Goal: Information Seeking & Learning: Get advice/opinions

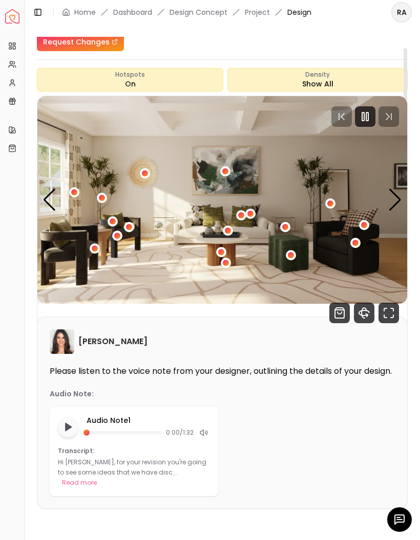
scroll to position [40, 0]
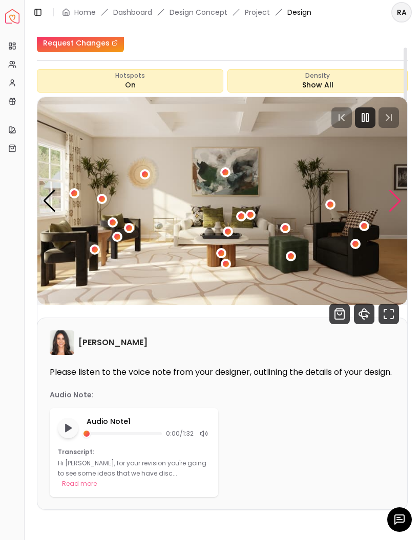
click at [397, 190] on div "Next slide" at bounding box center [395, 201] width 14 height 23
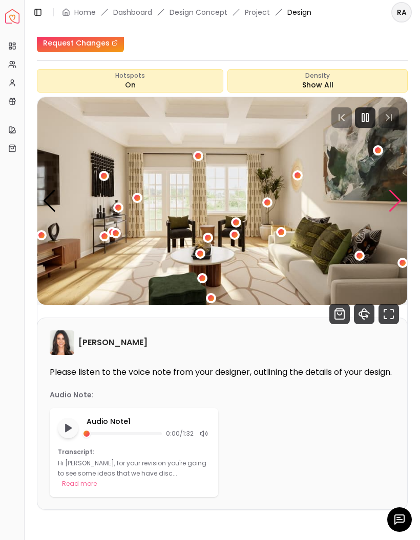
click at [393, 190] on div "Next slide" at bounding box center [395, 201] width 14 height 23
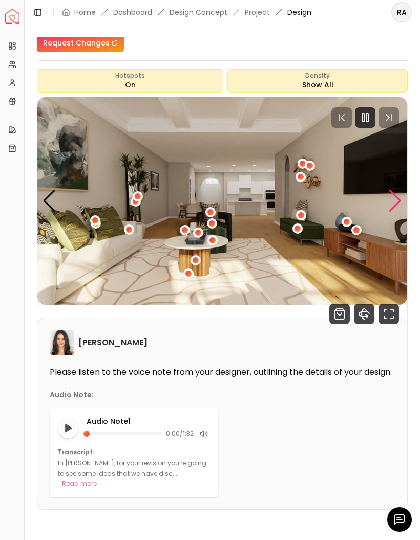
click at [398, 190] on div "Next slide" at bounding box center [395, 201] width 14 height 23
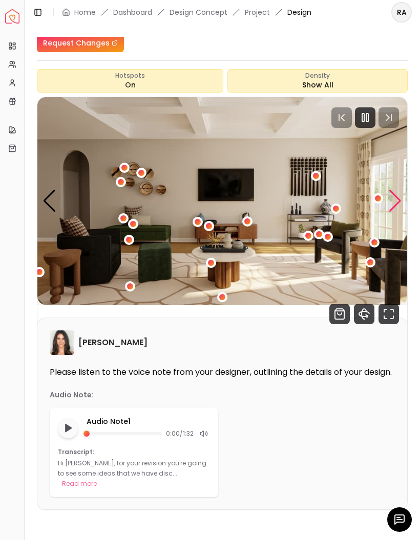
click at [400, 190] on div "Next slide" at bounding box center [395, 201] width 14 height 23
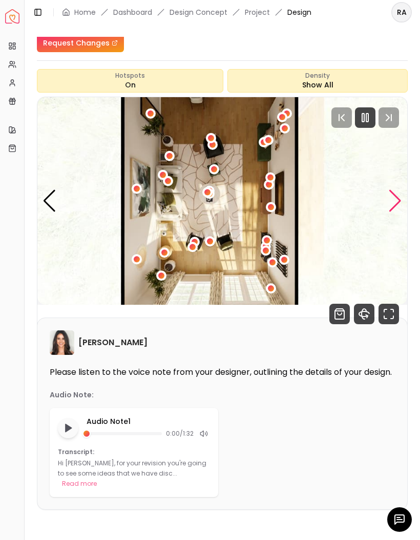
click at [401, 190] on div "Next slide" at bounding box center [395, 201] width 14 height 23
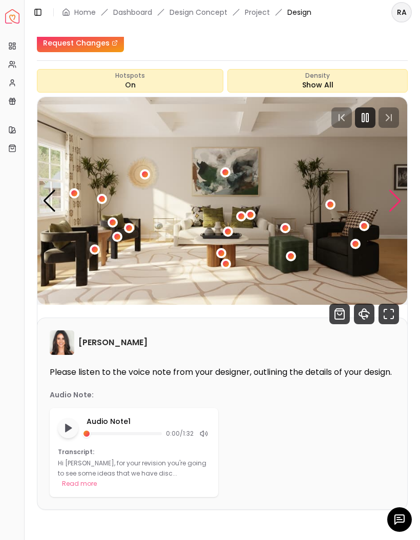
click at [401, 190] on div "Next slide" at bounding box center [395, 201] width 14 height 23
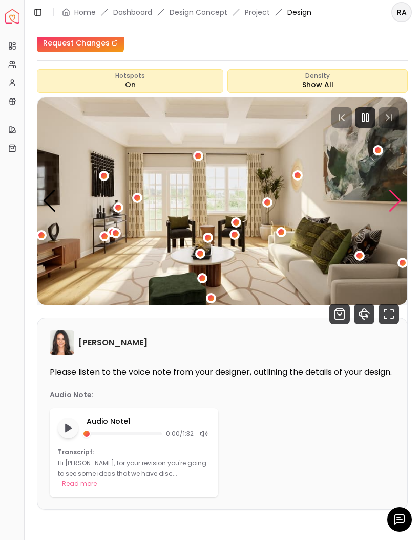
click at [401, 190] on div "Next slide" at bounding box center [395, 201] width 14 height 23
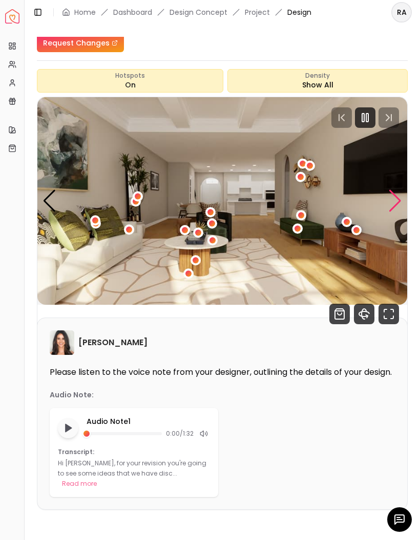
click at [399, 190] on div "Next slide" at bounding box center [395, 201] width 14 height 23
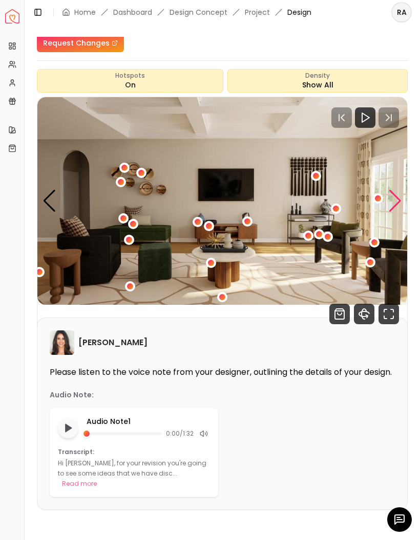
click at [401, 190] on div "Next slide" at bounding box center [395, 201] width 14 height 23
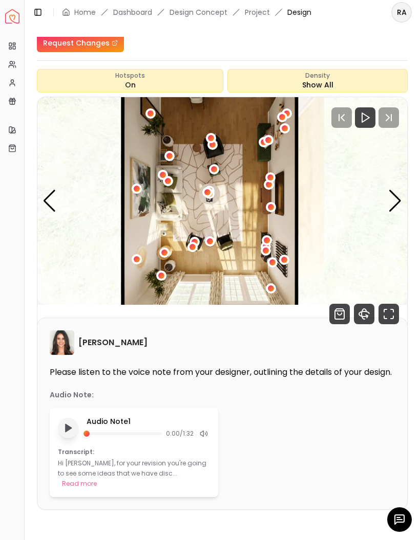
click at [69, 425] on polygon "Play audio note" at bounding box center [68, 429] width 6 height 8
click at [48, 190] on div "Previous slide" at bounding box center [49, 201] width 14 height 23
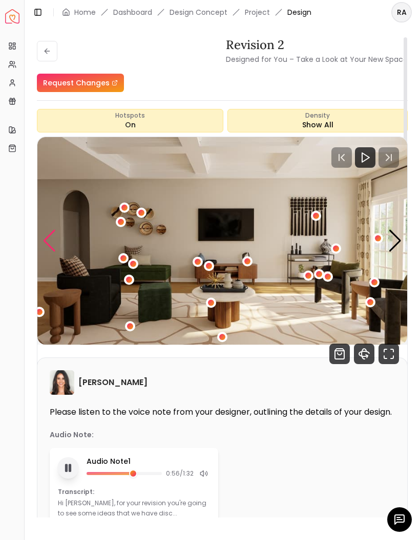
scroll to position [0, 0]
click at [47, 41] on button at bounding box center [47, 51] width 20 height 20
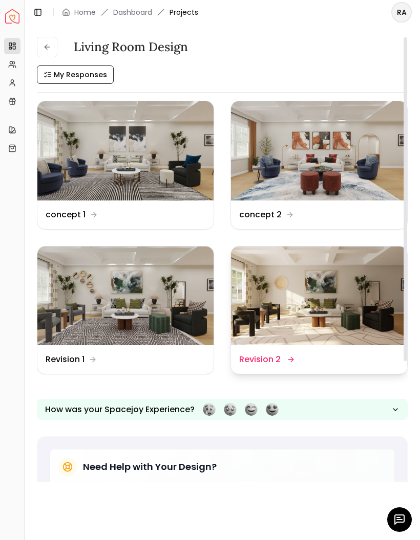
click at [350, 303] on img at bounding box center [319, 296] width 176 height 99
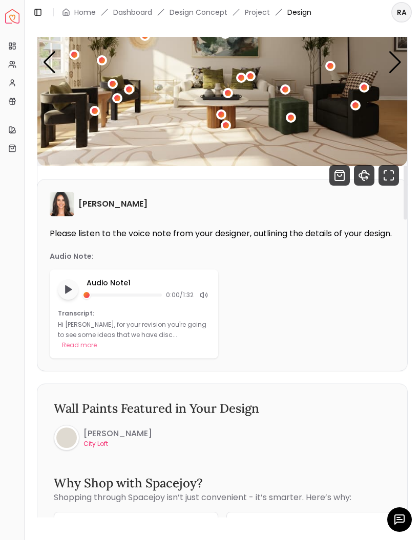
scroll to position [182, 0]
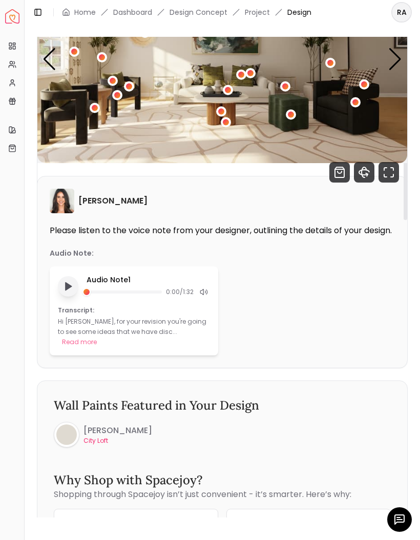
click at [64, 292] on icon "Play audio note" at bounding box center [68, 286] width 10 height 10
click at [68, 292] on icon "Pause audio note" at bounding box center [68, 286] width 11 height 11
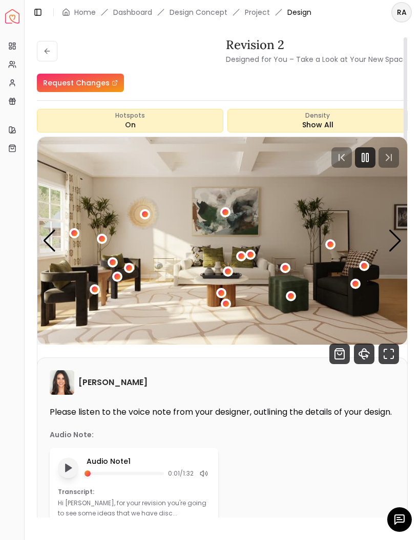
scroll to position [0, 0]
click at [388, 246] on div "Next slide" at bounding box center [395, 241] width 14 height 23
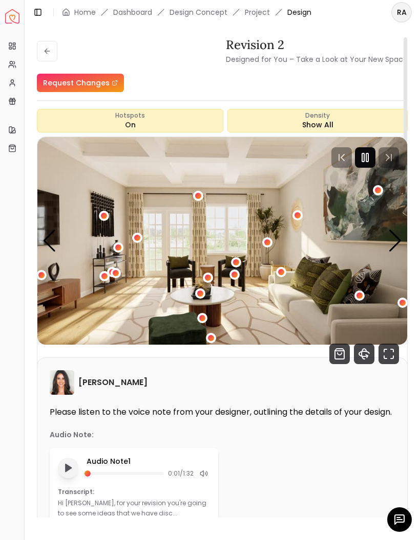
click at [371, 161] on div at bounding box center [365, 157] width 20 height 20
click at [394, 235] on div "Next slide" at bounding box center [395, 241] width 14 height 23
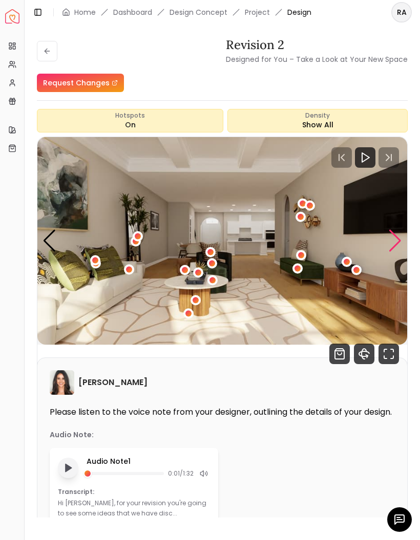
click at [393, 244] on div "Next slide" at bounding box center [395, 241] width 14 height 23
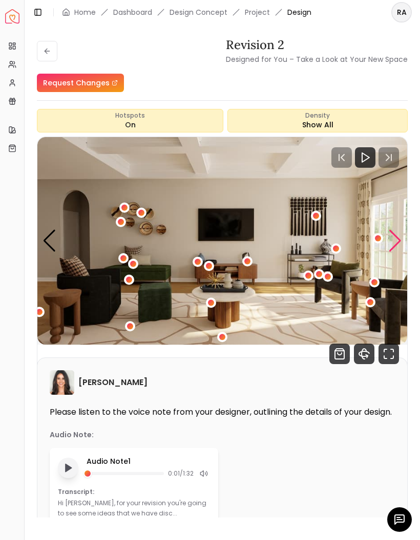
click at [132, 278] on div "4 / 5" at bounding box center [129, 280] width 6 height 6
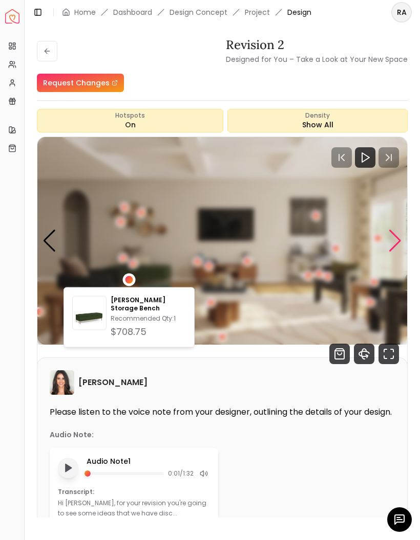
click at [174, 237] on img "4 / 5" at bounding box center [221, 241] width 369 height 208
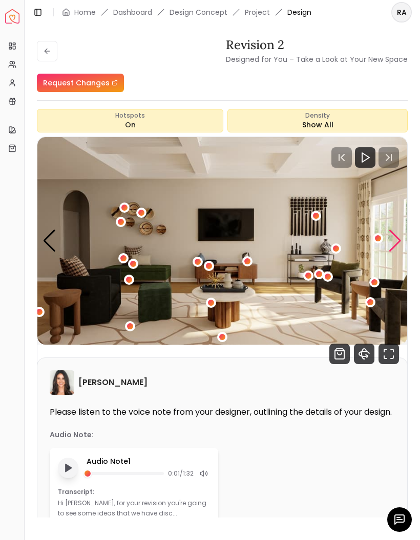
click at [132, 269] on div "4 / 5" at bounding box center [133, 264] width 10 height 10
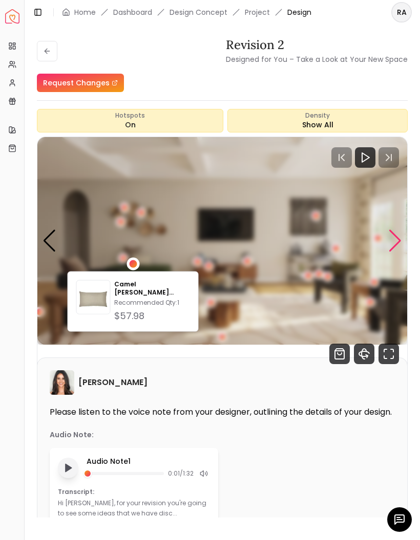
click at [120, 257] on div "4 / 5" at bounding box center [123, 258] width 6 height 6
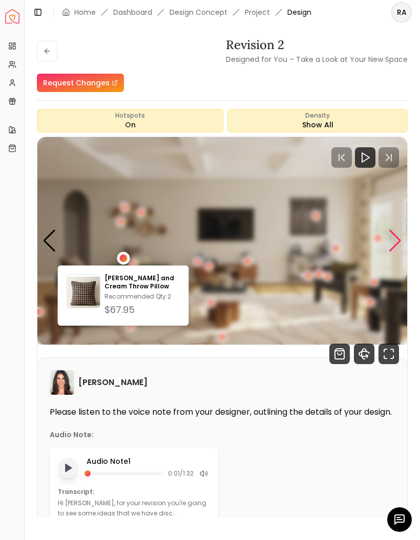
click at [178, 240] on img "4 / 5" at bounding box center [221, 241] width 369 height 208
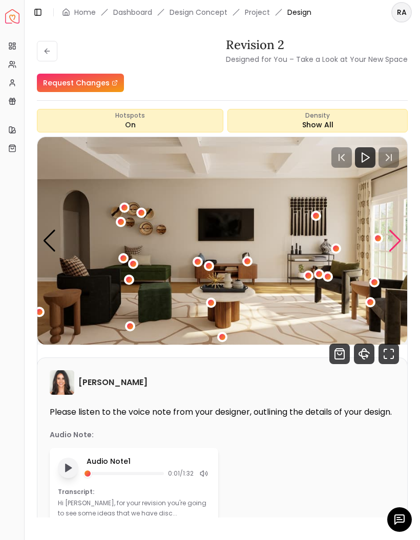
click at [336, 246] on div "4 / 5" at bounding box center [336, 249] width 6 height 6
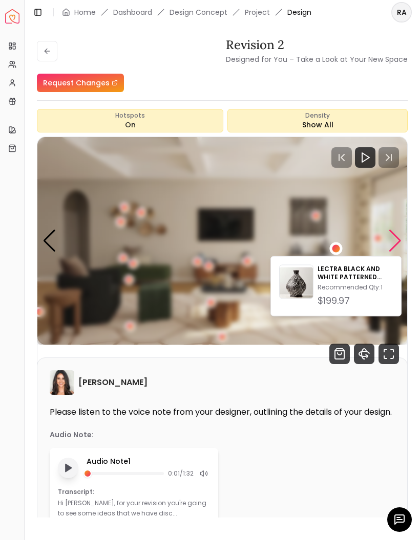
click at [356, 205] on img "4 / 5" at bounding box center [221, 241] width 369 height 208
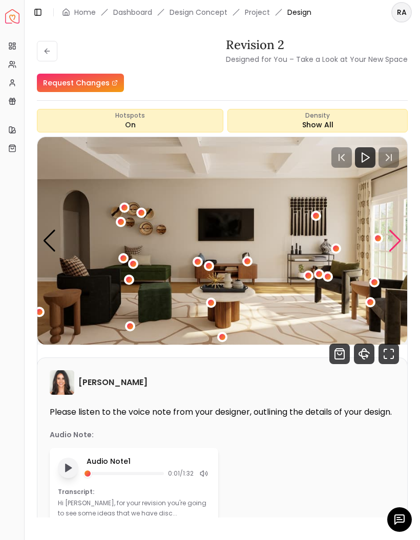
click at [368, 301] on div "4 / 5" at bounding box center [370, 302] width 6 height 6
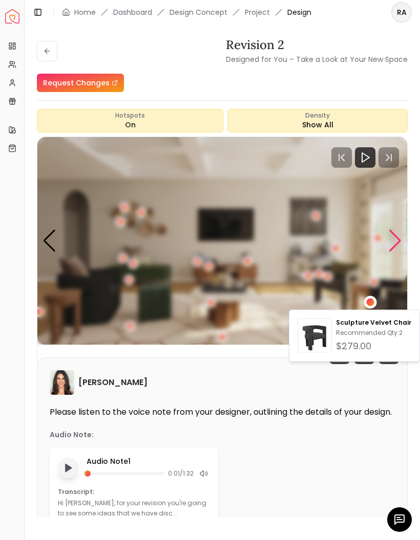
click at [369, 299] on div "4 / 5" at bounding box center [370, 303] width 8 height 8
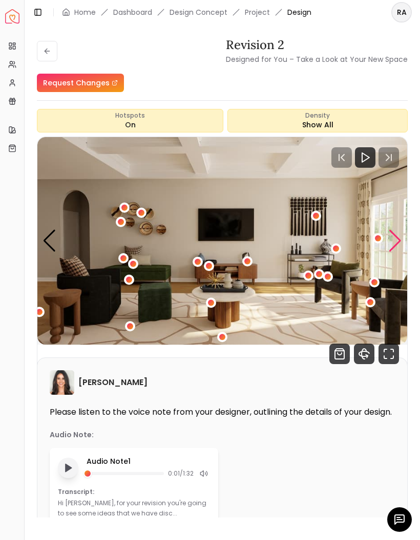
click at [375, 282] on div "4 / 5" at bounding box center [374, 282] width 6 height 6
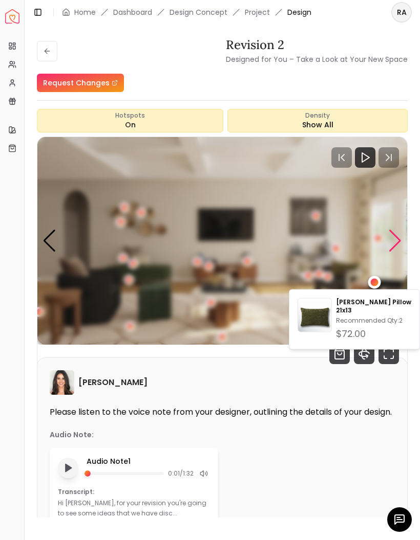
click at [366, 256] on img "4 / 5" at bounding box center [221, 241] width 369 height 208
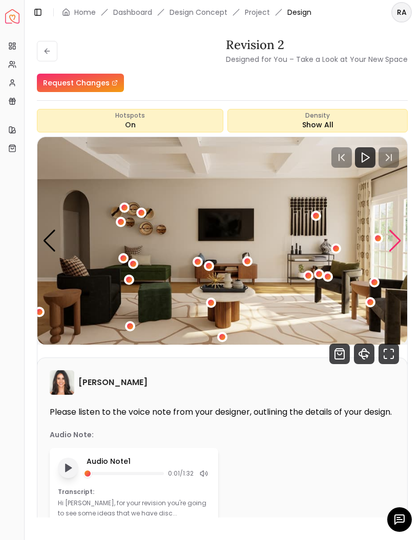
click at [38, 237] on img "4 / 5" at bounding box center [221, 241] width 369 height 208
click at [54, 240] on div "Previous slide" at bounding box center [49, 241] width 14 height 23
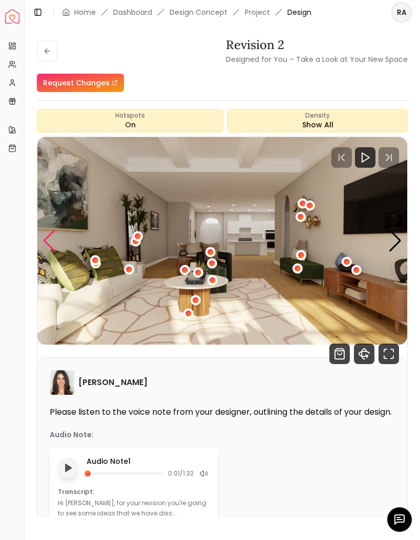
click at [48, 251] on div "Previous slide" at bounding box center [49, 241] width 14 height 23
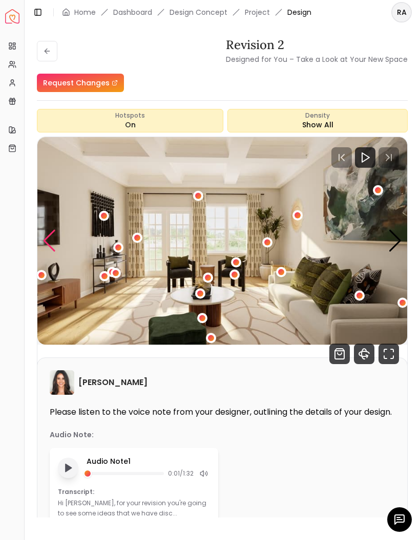
click at [46, 241] on div "Previous slide" at bounding box center [49, 241] width 14 height 23
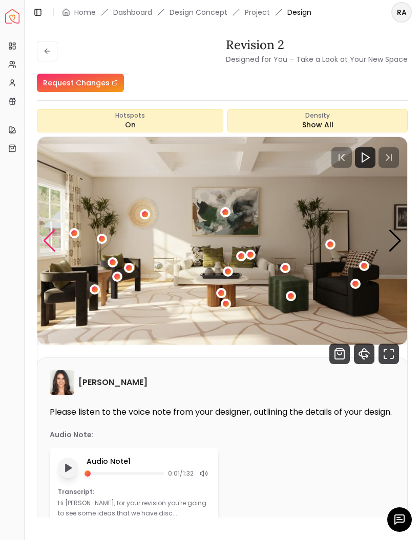
click at [360, 283] on div "1 / 5" at bounding box center [355, 284] width 10 height 10
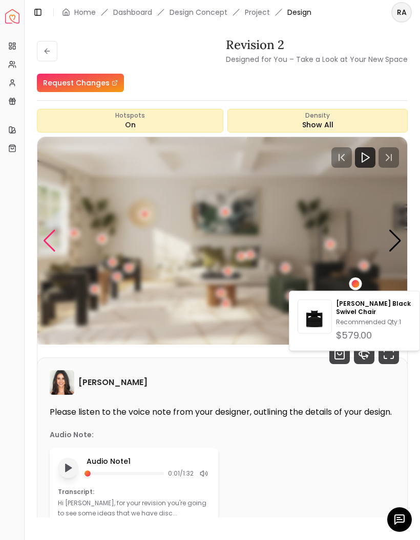
click at [380, 252] on img "1 / 5" at bounding box center [221, 241] width 369 height 208
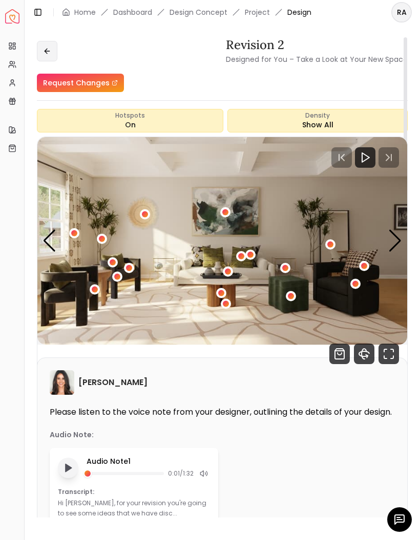
click at [53, 51] on button at bounding box center [47, 51] width 20 height 20
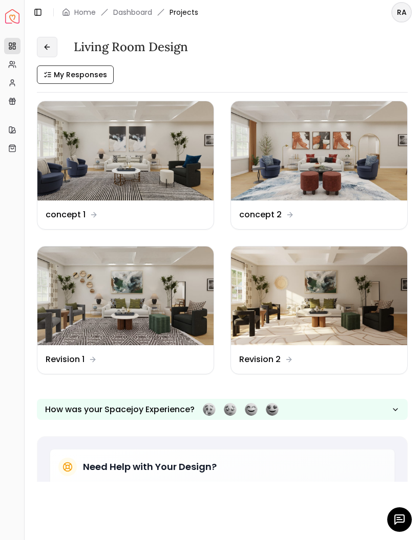
click at [47, 48] on icon at bounding box center [47, 47] width 8 height 8
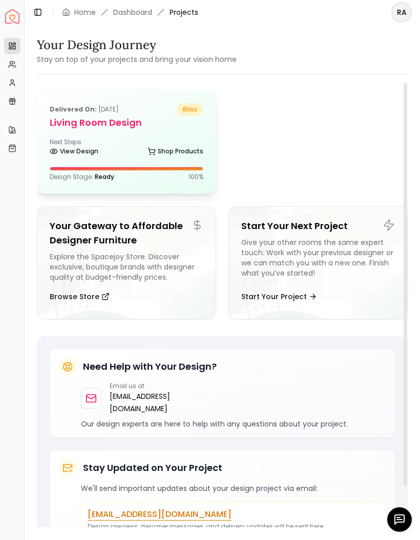
click at [89, 142] on div "Next Steps: View Design Shop Products" at bounding box center [126, 148] width 153 height 20
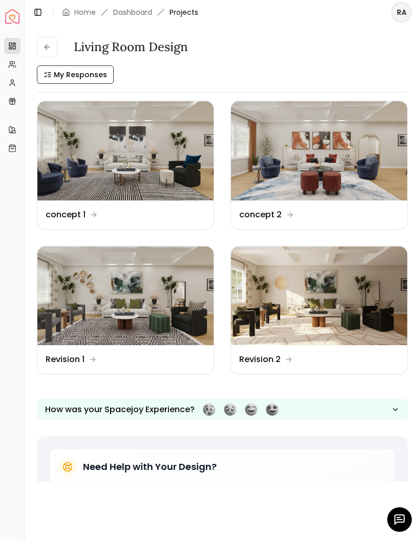
click at [73, 19] on header "Toggle Sidebar Home Dashboard Projects RA" at bounding box center [222, 12] width 395 height 25
click at [82, 13] on link "Home" at bounding box center [84, 12] width 21 height 10
click at [125, 17] on link "Dashboard" at bounding box center [132, 12] width 39 height 10
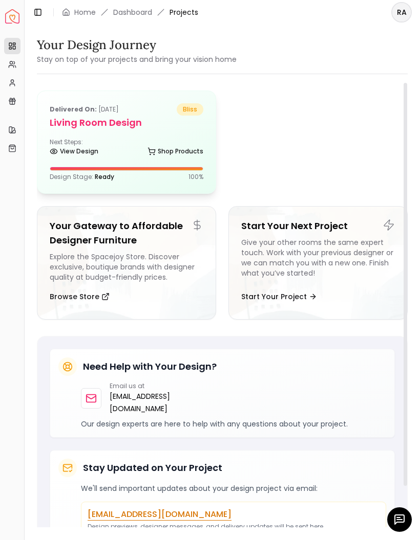
click at [92, 139] on div "Next Steps: View Design Shop Products" at bounding box center [126, 148] width 153 height 20
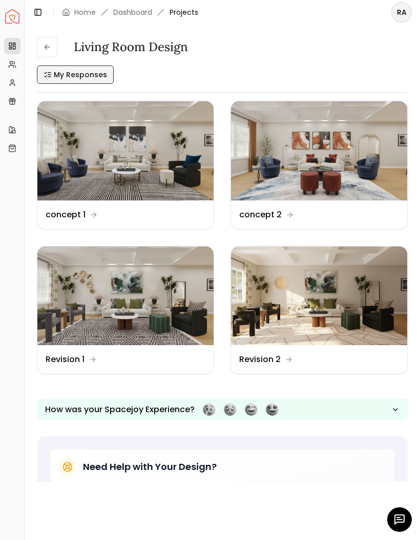
click at [61, 68] on button "My Responses" at bounding box center [75, 74] width 77 height 18
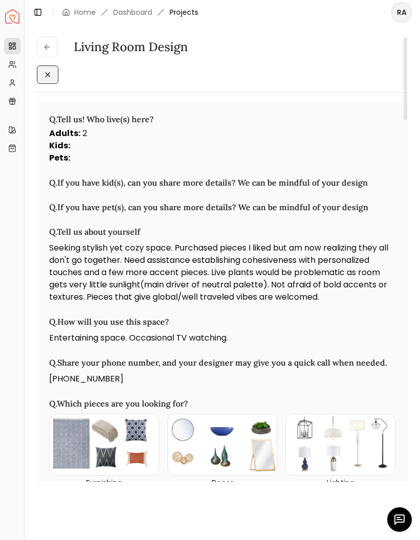
click at [49, 73] on icon at bounding box center [47, 75] width 8 height 8
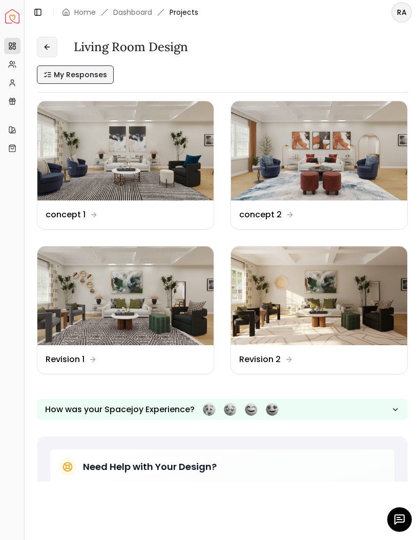
click at [47, 49] on icon at bounding box center [46, 47] width 3 height 5
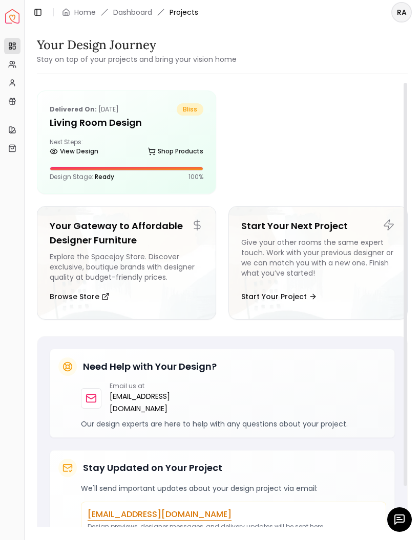
click at [397, 514] on icon "button" at bounding box center [399, 520] width 12 height 12
click at [101, 138] on div "Next Steps: View Design Shop Products" at bounding box center [126, 148] width 153 height 20
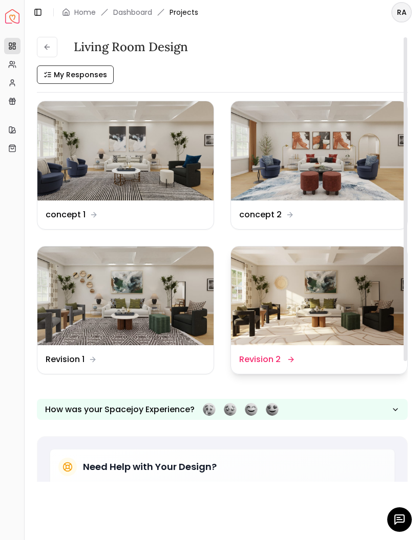
click at [332, 304] on img at bounding box center [319, 296] width 176 height 99
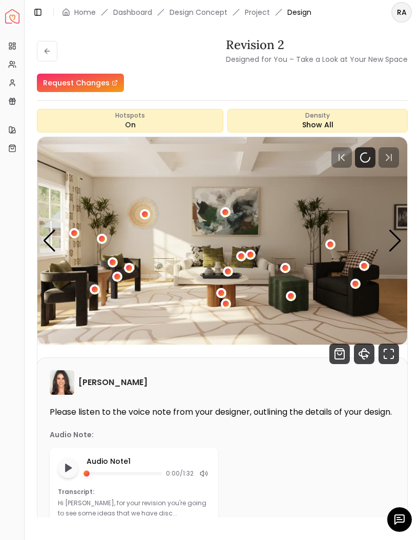
click at [45, 47] on icon at bounding box center [47, 51] width 8 height 8
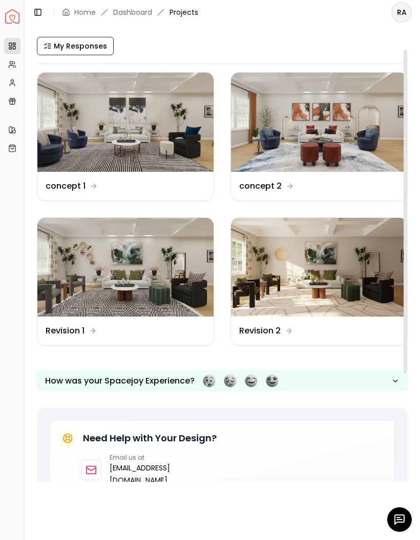
scroll to position [38, 0]
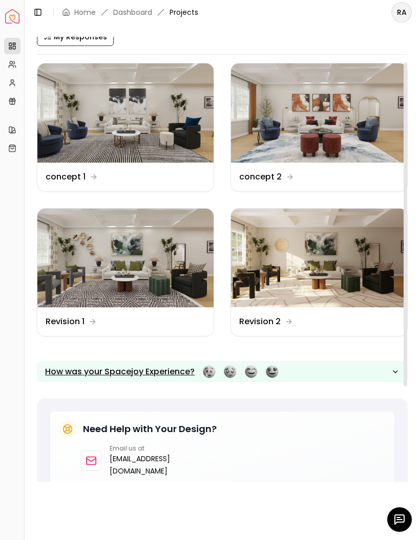
click at [393, 371] on icon "button" at bounding box center [395, 372] width 8 height 8
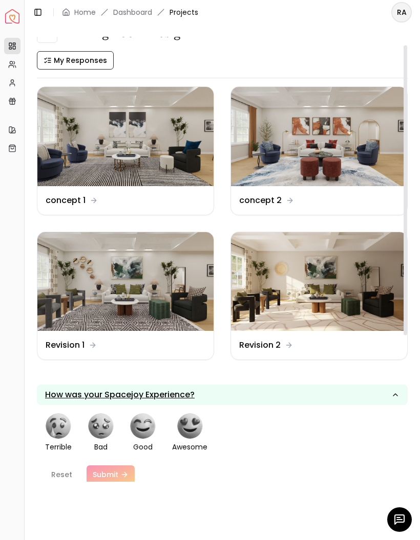
scroll to position [13, 0]
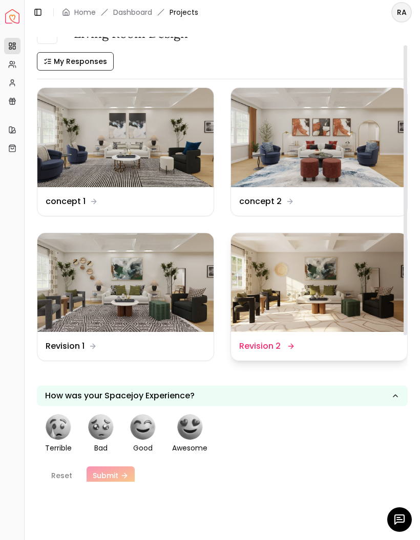
click at [347, 290] on img at bounding box center [319, 282] width 176 height 99
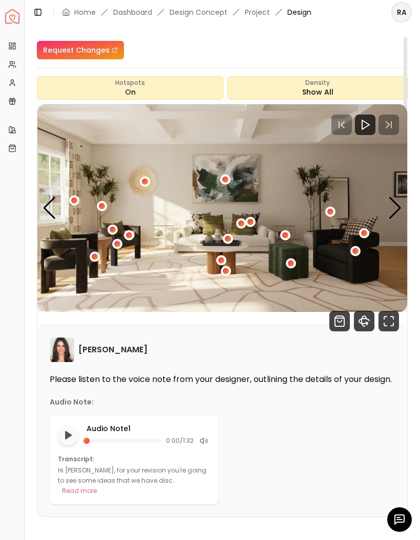
scroll to position [38, 0]
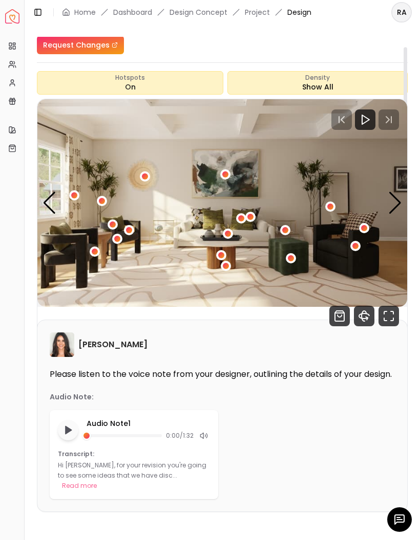
click at [397, 514] on icon "button" at bounding box center [399, 520] width 12 height 12
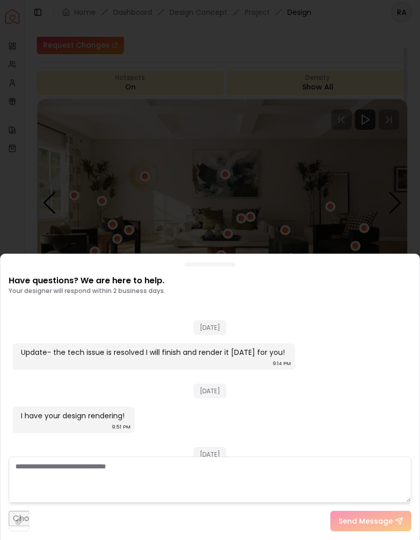
scroll to position [1930, 0]
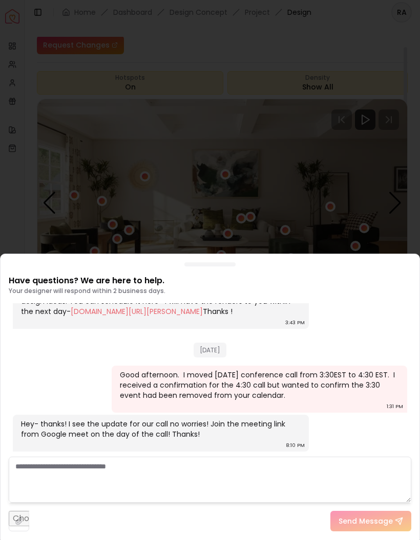
click at [259, 471] on textarea at bounding box center [210, 480] width 402 height 46
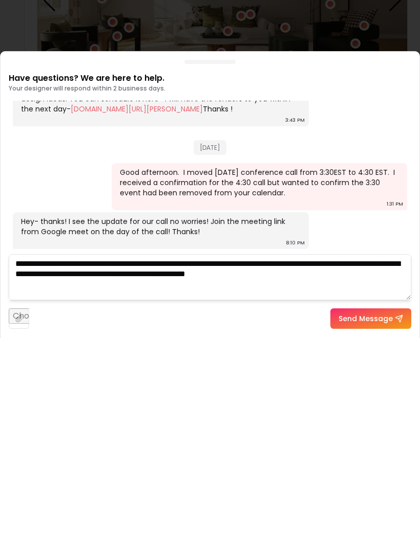
type textarea "**********"
click at [334, 457] on textarea "**********" at bounding box center [210, 480] width 402 height 46
click at [389, 457] on textarea "**********" at bounding box center [210, 480] width 402 height 46
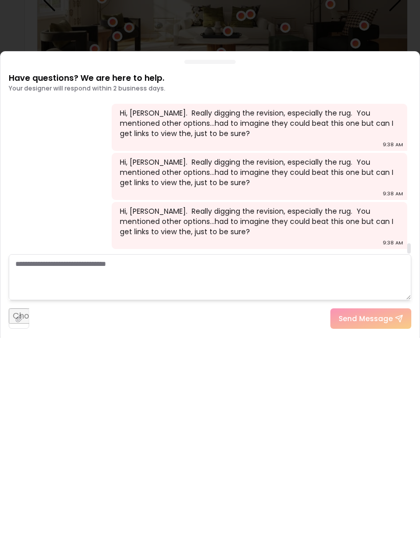
scroll to position [2112, 0]
click at [365, 409] on div "Hi, Angela. Really digging the revision, especially the rug. You mentioned othe…" at bounding box center [258, 424] width 277 height 31
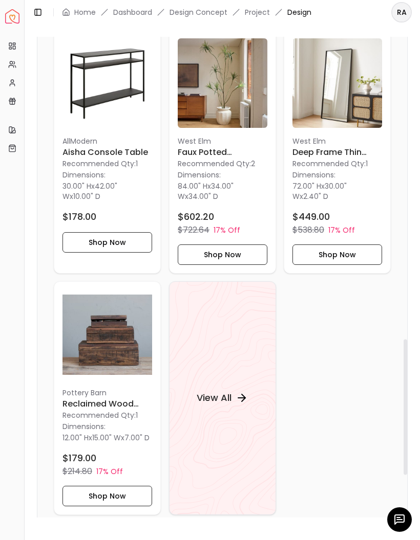
scroll to position [1162, 0]
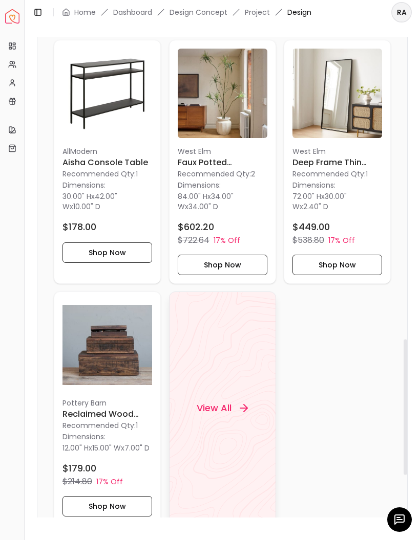
click at [219, 406] on div "View All" at bounding box center [222, 408] width 76 height 31
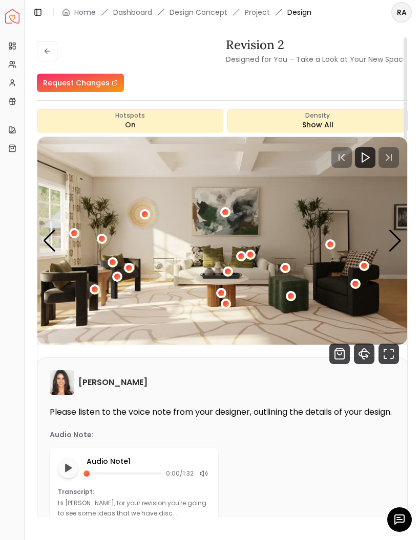
scroll to position [0, 0]
click at [48, 56] on button at bounding box center [47, 51] width 20 height 20
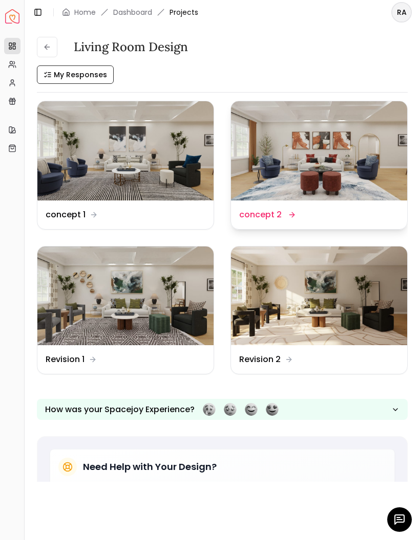
click at [328, 166] on img at bounding box center [319, 150] width 176 height 99
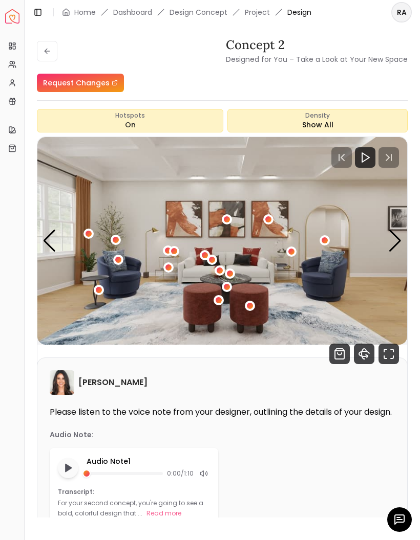
click at [394, 243] on div "Next slide" at bounding box center [395, 241] width 14 height 23
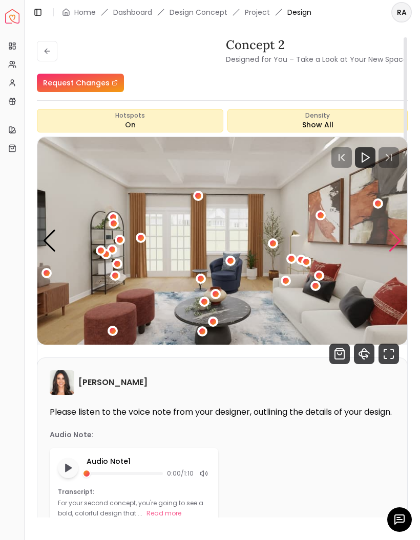
click at [390, 240] on div "Next slide" at bounding box center [395, 241] width 14 height 23
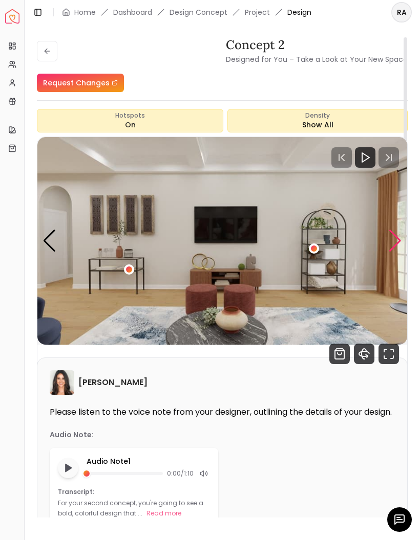
scroll to position [1, 0]
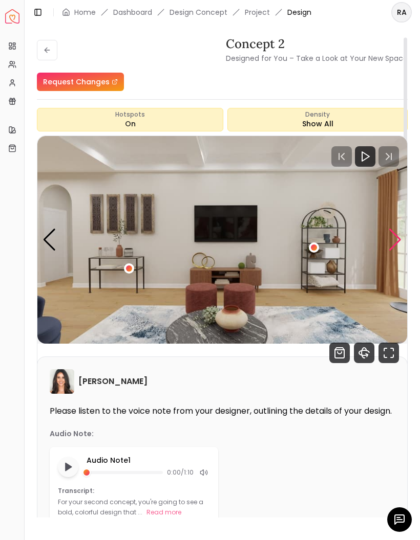
click at [397, 235] on div "Next slide" at bounding box center [395, 240] width 14 height 23
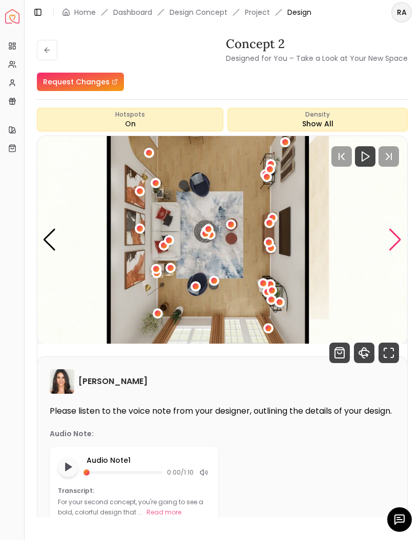
click at [390, 241] on div "Next slide" at bounding box center [395, 240] width 14 height 23
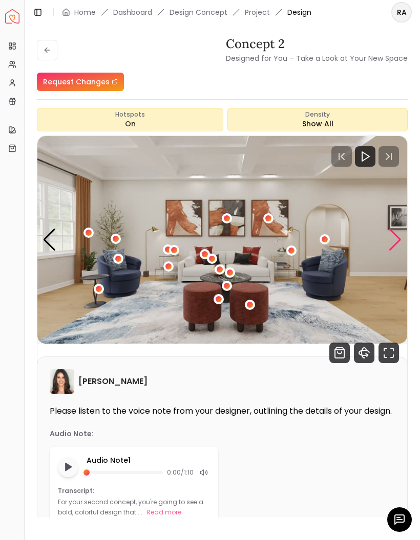
click at [391, 241] on div "Next slide" at bounding box center [395, 240] width 14 height 23
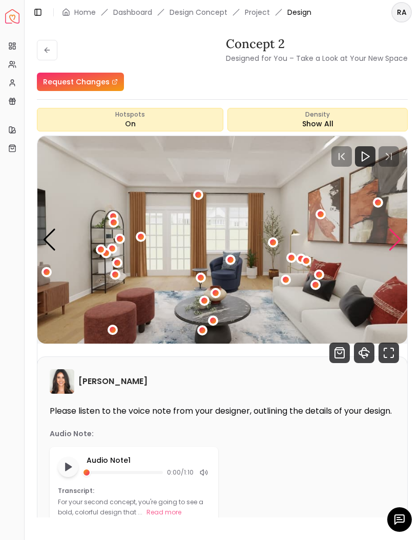
click at [212, 324] on div "2 / 4" at bounding box center [213, 321] width 10 height 10
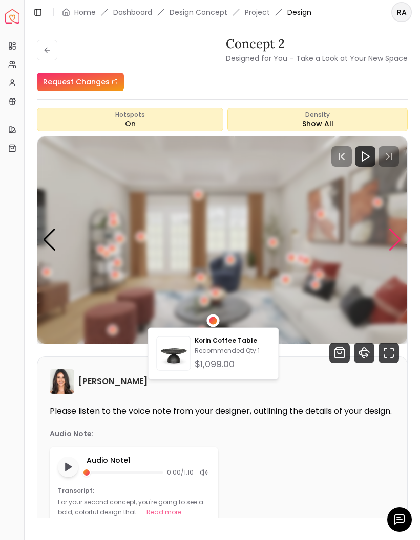
click at [49, 250] on div "Previous slide" at bounding box center [49, 240] width 14 height 23
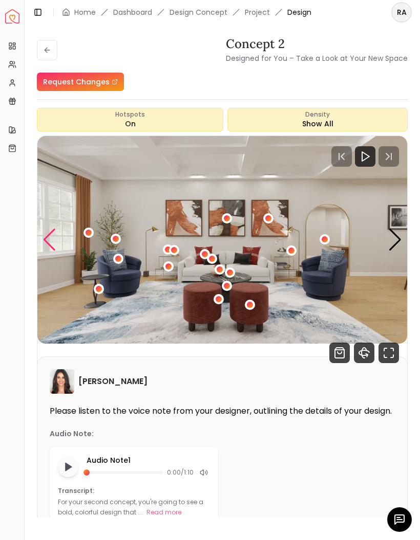
click at [45, 245] on div "Previous slide" at bounding box center [49, 240] width 14 height 23
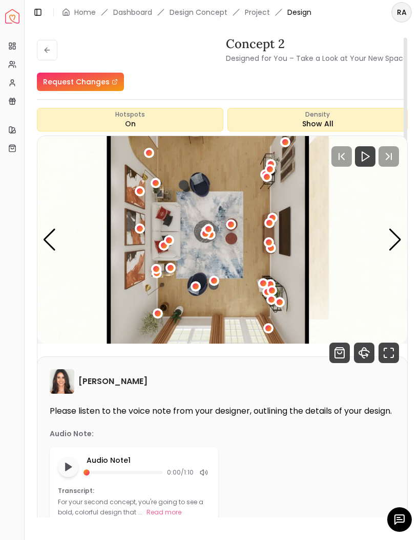
click at [56, 239] on img "4 / 4" at bounding box center [221, 240] width 369 height 208
click at [50, 238] on div "Previous slide" at bounding box center [49, 240] width 14 height 23
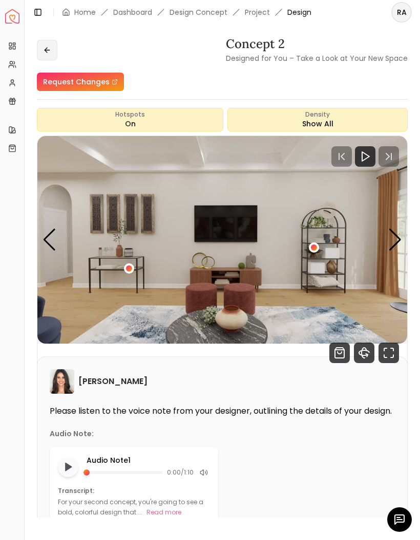
click at [47, 53] on icon at bounding box center [47, 50] width 8 height 8
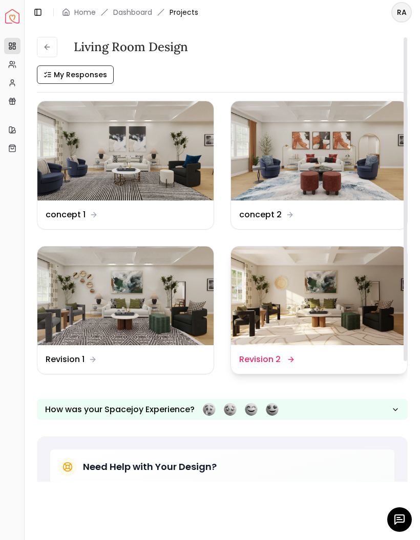
click at [327, 311] on img at bounding box center [319, 296] width 176 height 99
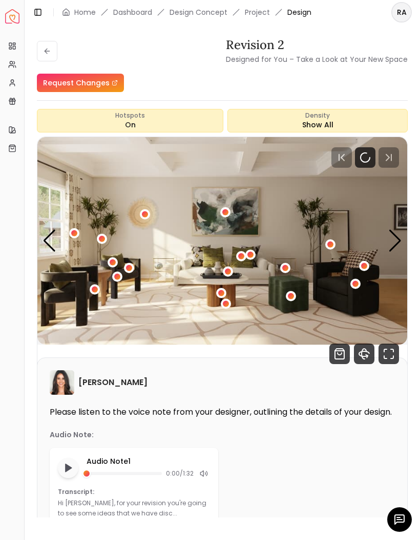
click at [224, 306] on div "1 / 5" at bounding box center [226, 304] width 6 height 6
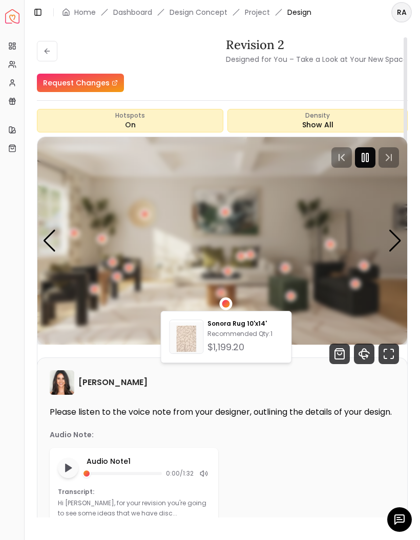
click at [366, 161] on rect "Pause" at bounding box center [367, 157] width 2 height 8
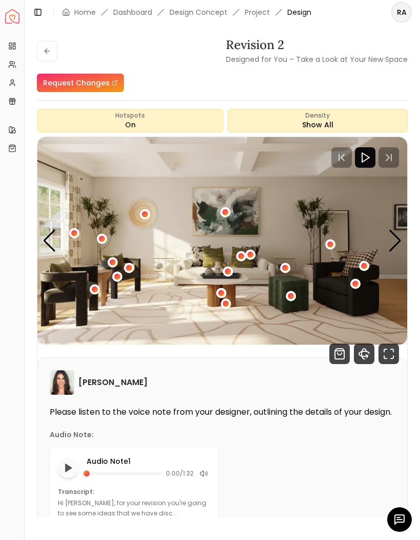
click at [219, 292] on div "1 / 5" at bounding box center [221, 293] width 6 height 6
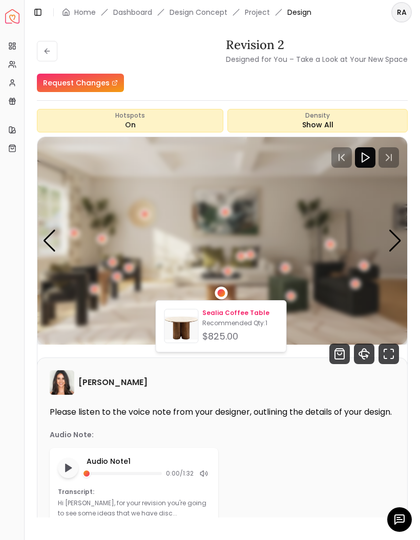
click at [250, 313] on p "Sealia Coffee Table" at bounding box center [239, 313] width 75 height 8
click at [46, 49] on icon at bounding box center [47, 51] width 8 height 8
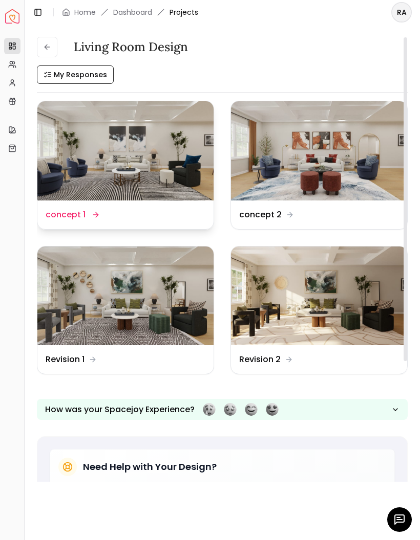
click at [122, 179] on img at bounding box center [125, 150] width 176 height 99
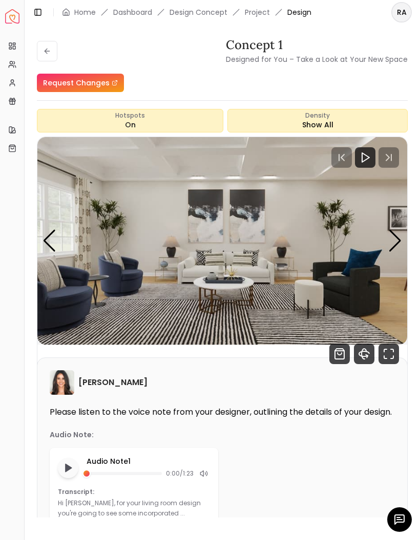
click at [388, 243] on div "Next slide" at bounding box center [395, 241] width 14 height 23
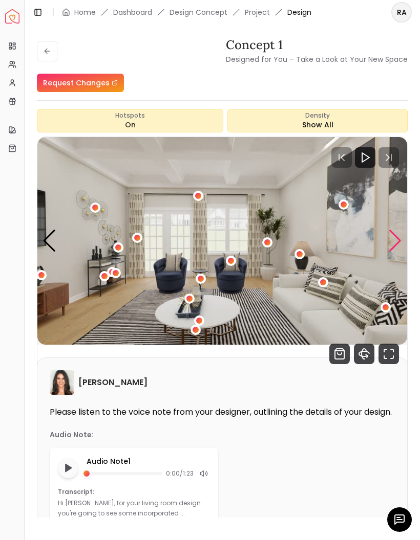
click at [200, 321] on div "2 / 5" at bounding box center [199, 321] width 6 height 6
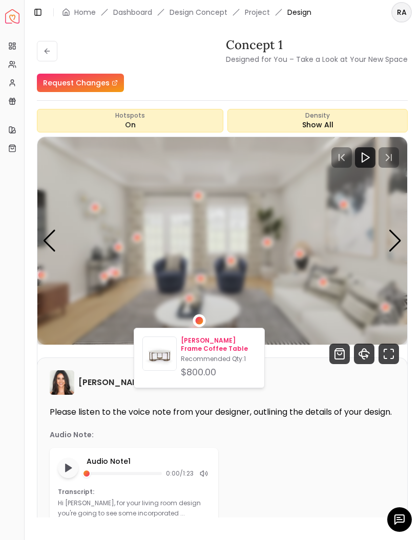
click at [234, 344] on p "Naomi Frame Coffee Table" at bounding box center [218, 345] width 75 height 16
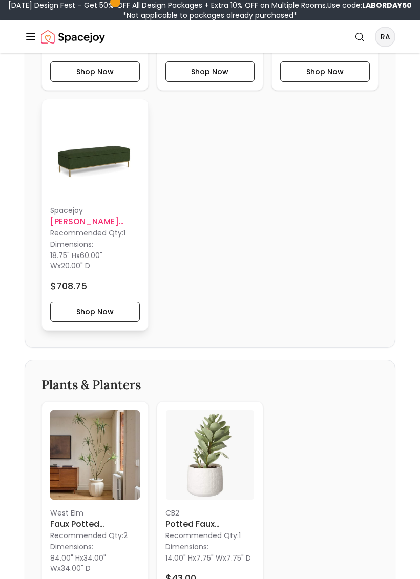
scroll to position [1636, 0]
click at [87, 222] on h6 "[PERSON_NAME] Storage Bench" at bounding box center [95, 221] width 90 height 12
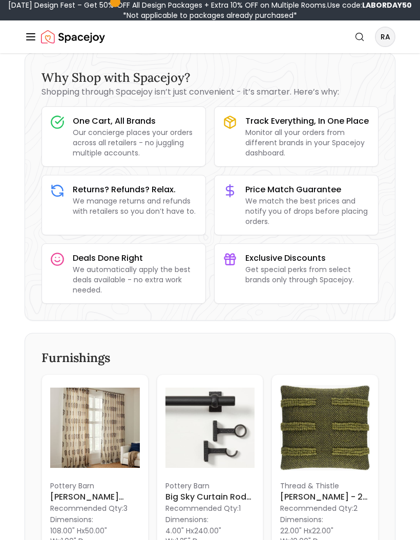
scroll to position [49, 0]
